Goal: Task Accomplishment & Management: Use online tool/utility

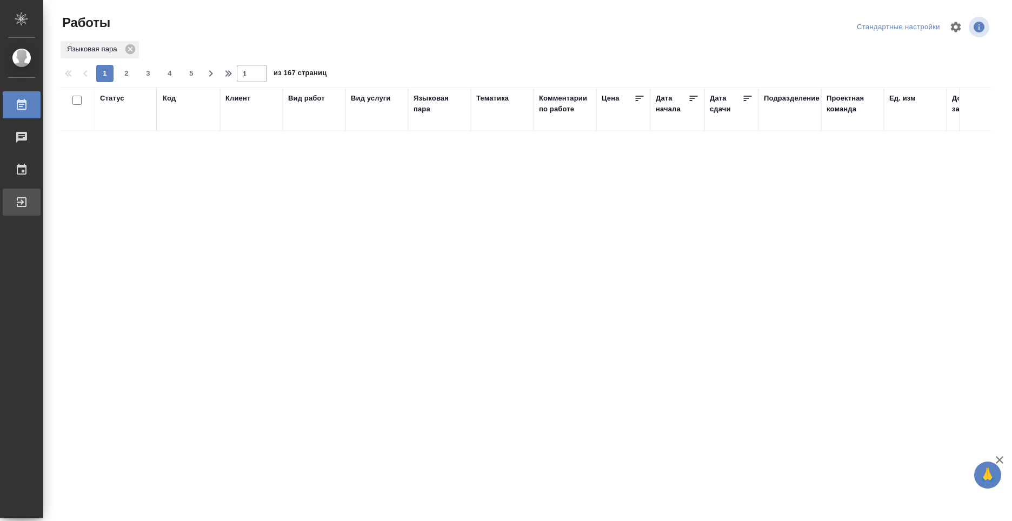
click at [22, 204] on div "Выйти" at bounding box center [8, 202] width 27 height 16
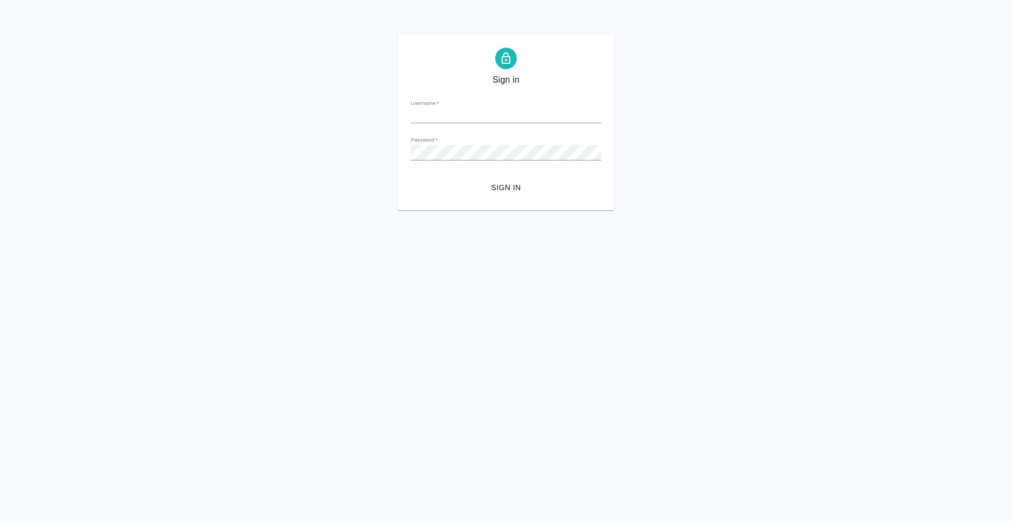
type input "[PERSON_NAME][EMAIL_ADDRESS][DOMAIN_NAME]"
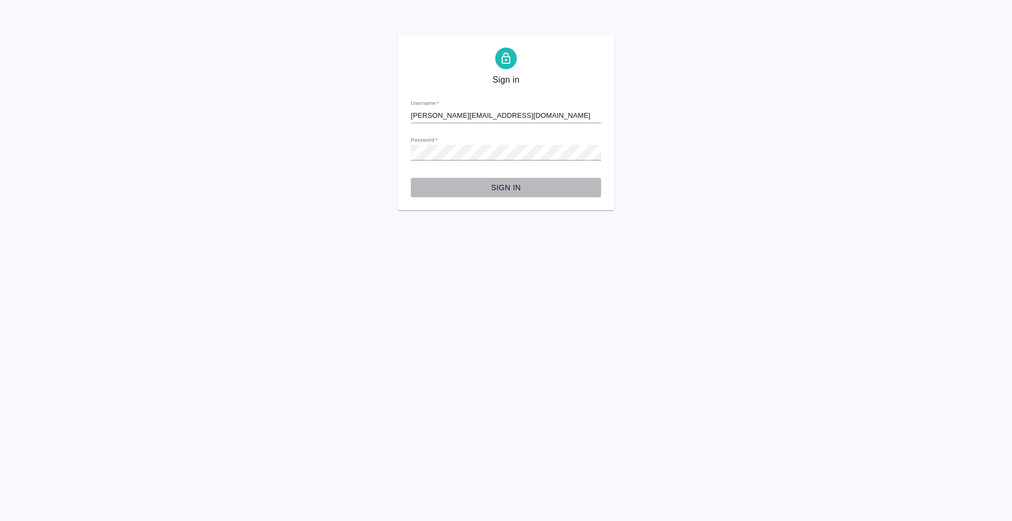
click at [505, 194] on span "Sign in" at bounding box center [505, 188] width 173 height 14
